Goal: Task Accomplishment & Management: Manage account settings

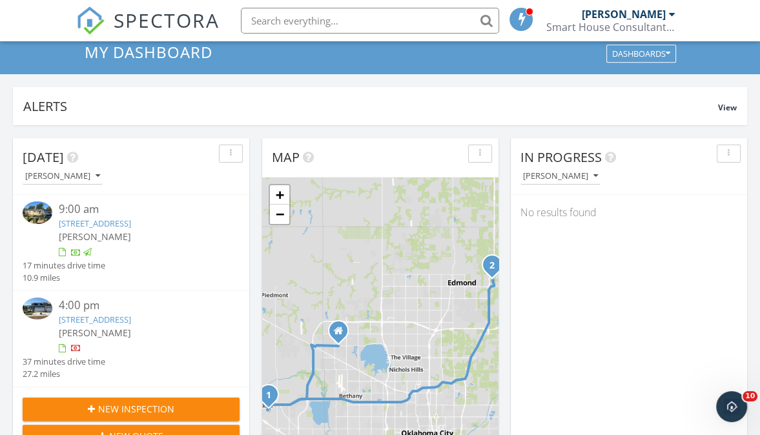
scroll to position [63, 0]
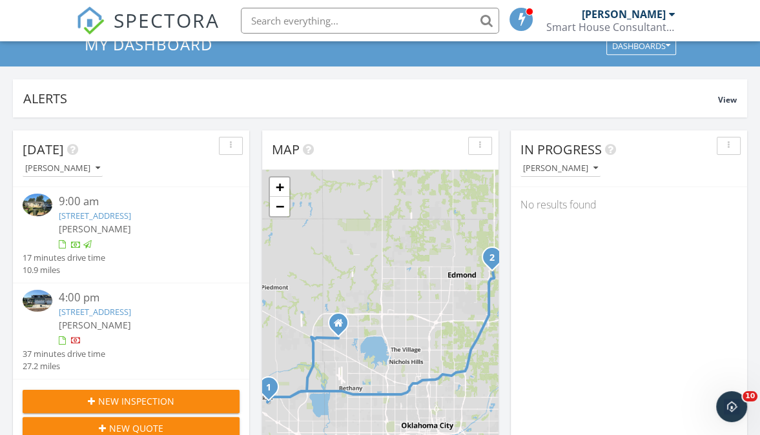
click at [93, 315] on link "4720 Half Moon Wy , Edmond, OK 73034" at bounding box center [95, 312] width 72 height 12
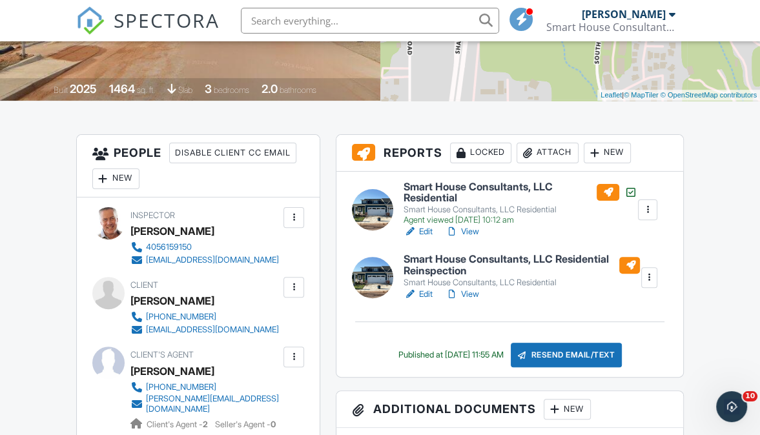
click at [648, 274] on div at bounding box center [648, 277] width 13 height 13
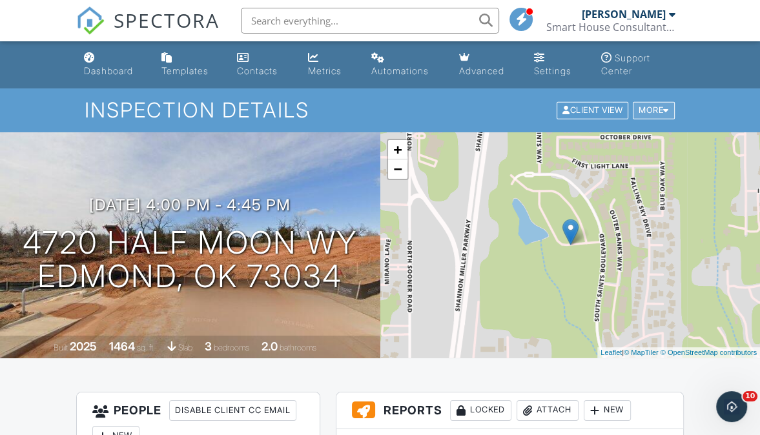
click at [666, 110] on div at bounding box center [666, 111] width 6 height 8
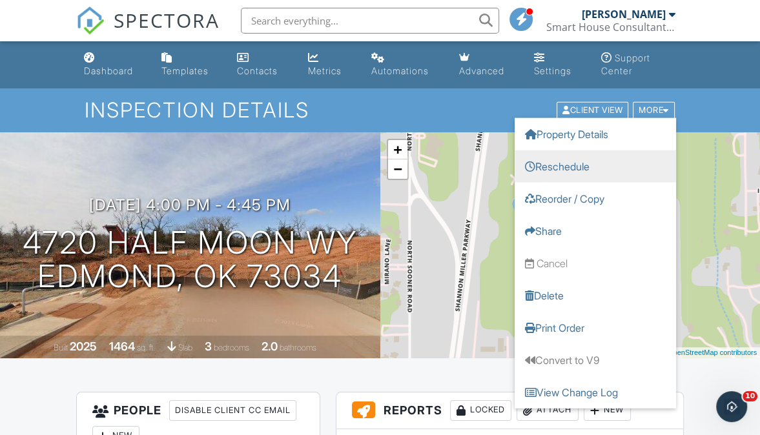
click at [568, 167] on link "Reschedule" at bounding box center [595, 166] width 161 height 32
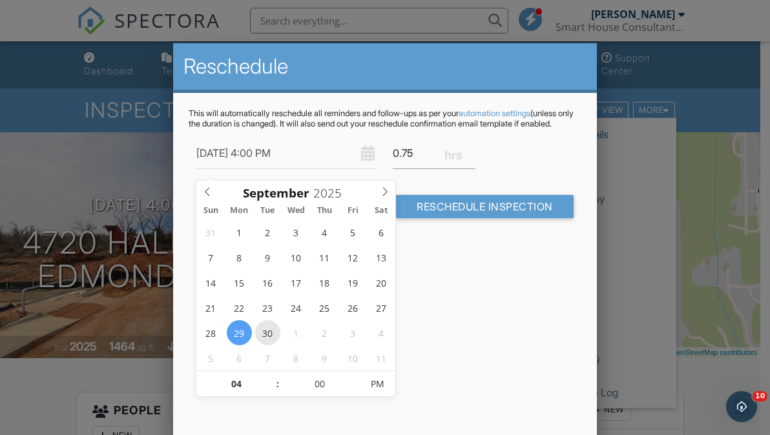
type input "[DATE] 4:00 PM"
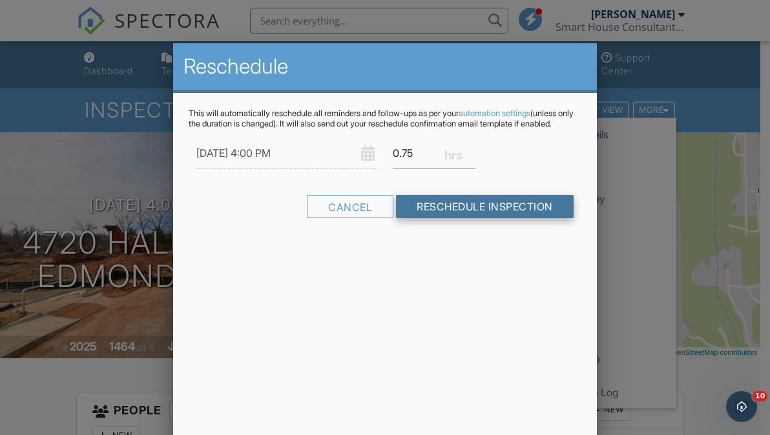
click at [504, 218] on input "Reschedule Inspection" at bounding box center [485, 206] width 178 height 23
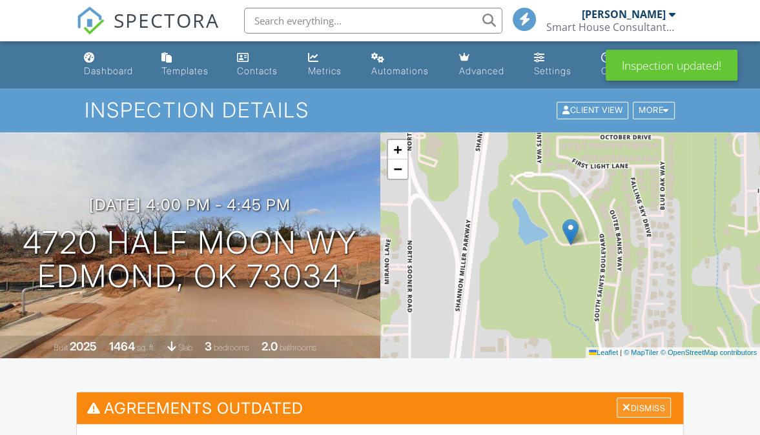
click at [641, 409] on div "Dismiss" at bounding box center [644, 408] width 54 height 20
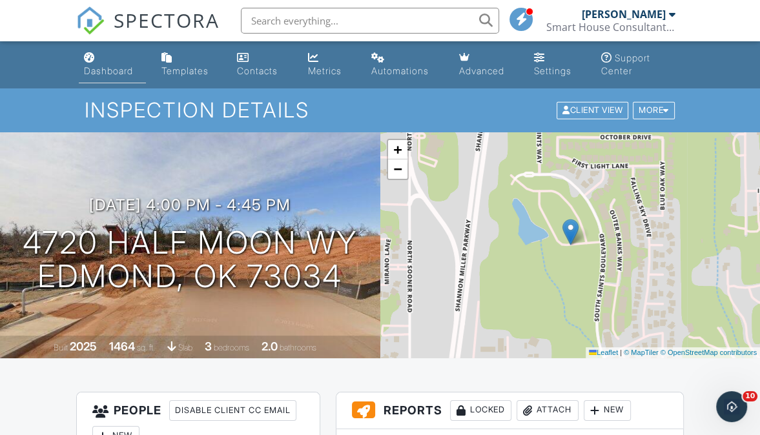
click at [130, 70] on div "Dashboard" at bounding box center [108, 70] width 49 height 11
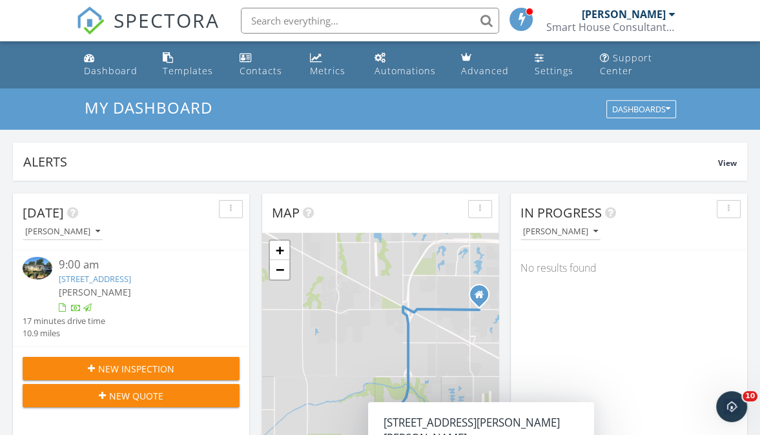
click at [653, 22] on div "Smart House Consultants, LLC" at bounding box center [610, 27] width 129 height 13
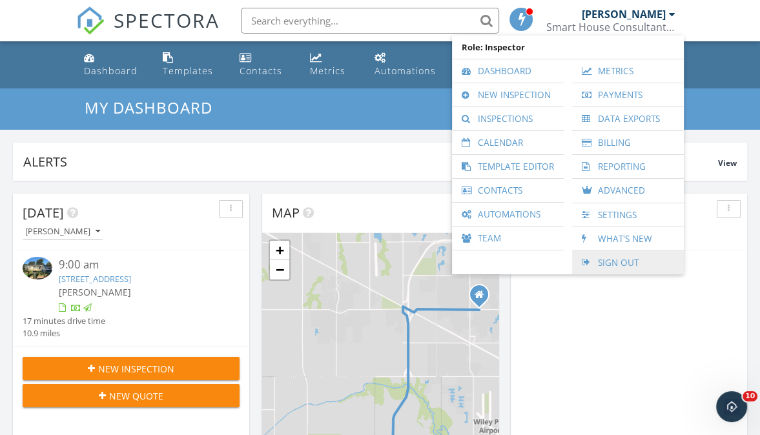
click at [621, 261] on link "Sign Out" at bounding box center [628, 262] width 99 height 23
